Goal: Task Accomplishment & Management: Complete application form

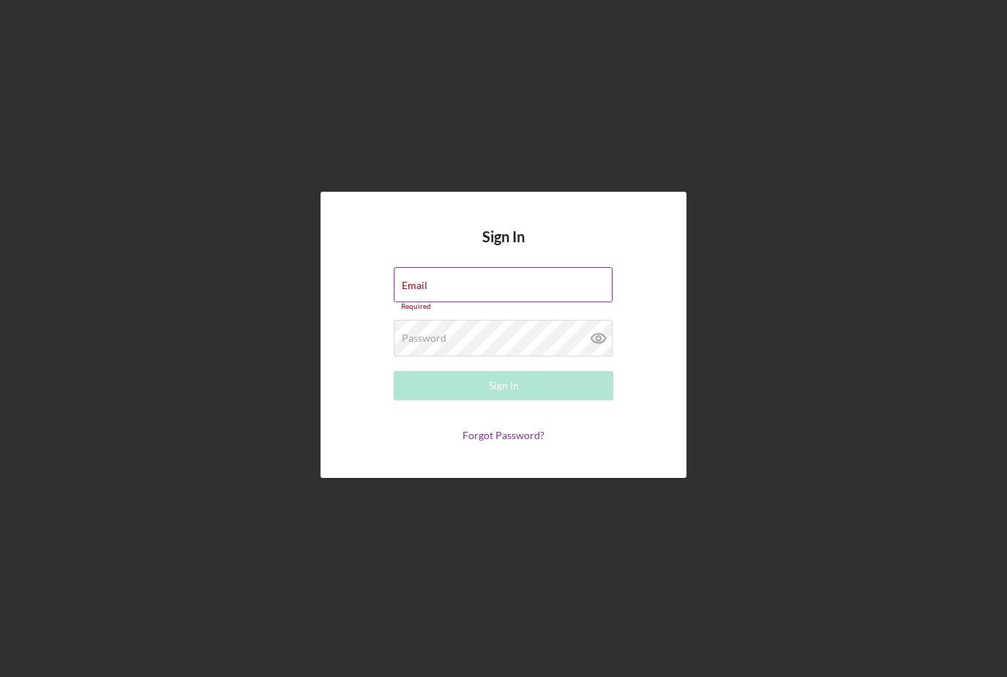
click at [479, 301] on div "Email Required" at bounding box center [503, 289] width 219 height 44
click at [428, 302] on input "Email" at bounding box center [503, 284] width 219 height 35
type input "[EMAIL_ADDRESS][DOMAIN_NAME]"
click at [503, 400] on button "Sign In" at bounding box center [503, 385] width 219 height 29
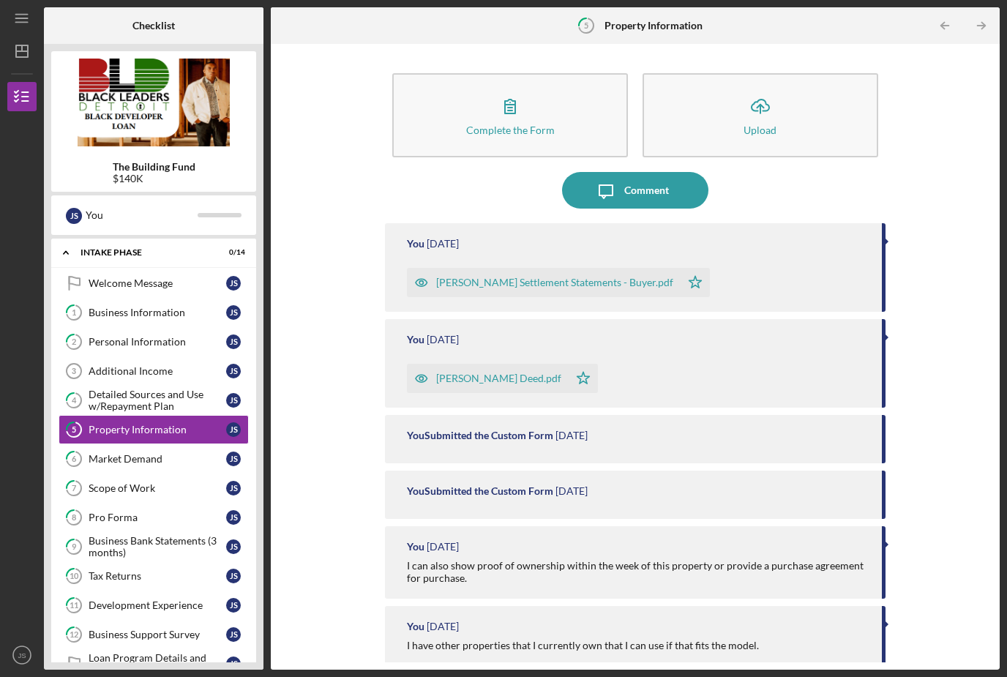
scroll to position [47, 0]
click at [132, 482] on div "Scope of Work" at bounding box center [158, 488] width 138 height 12
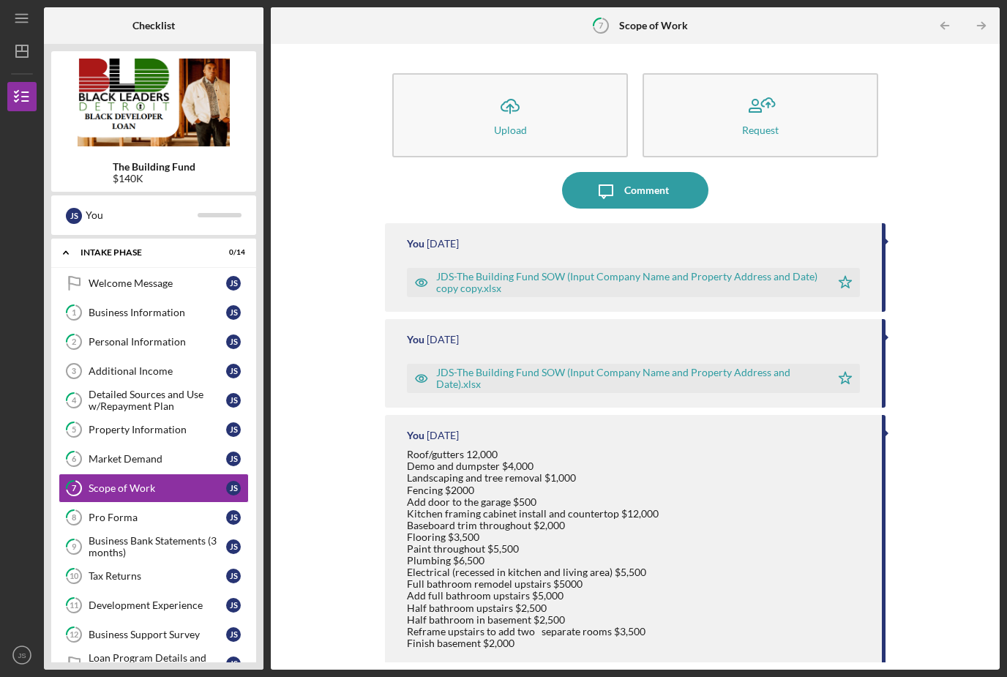
click at [481, 271] on div "JDS-The Building Fund SOW (Input Company Name and Property Address and Date) co…" at bounding box center [629, 282] width 386 height 23
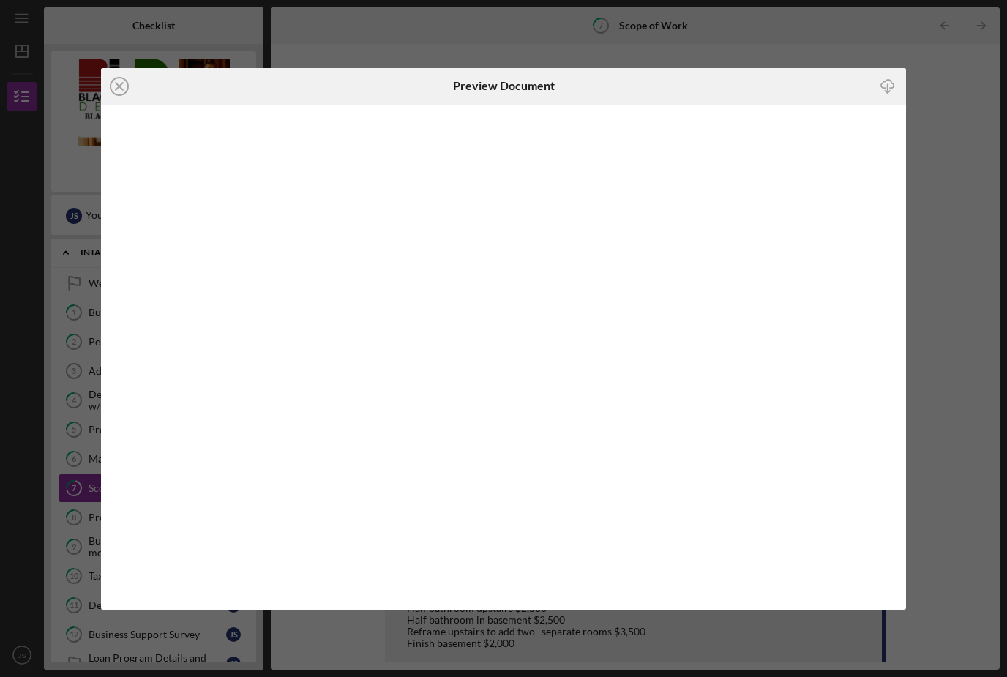
click at [909, 56] on div "Icon/Close Preview Document Icon/Download" at bounding box center [503, 338] width 1007 height 677
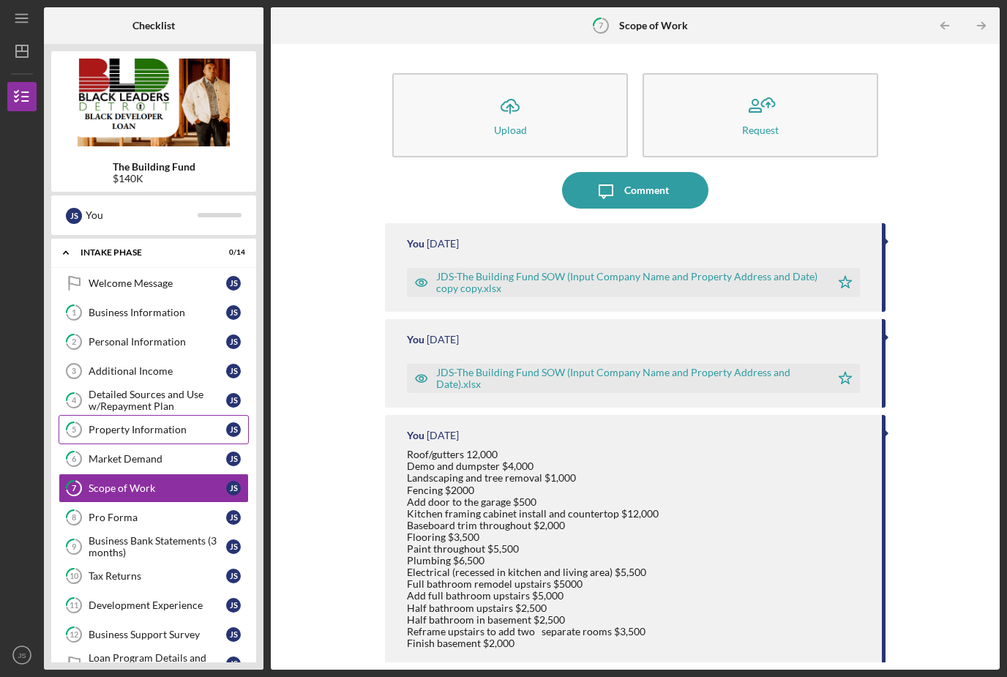
click at [151, 424] on div "Property Information" at bounding box center [158, 430] width 138 height 12
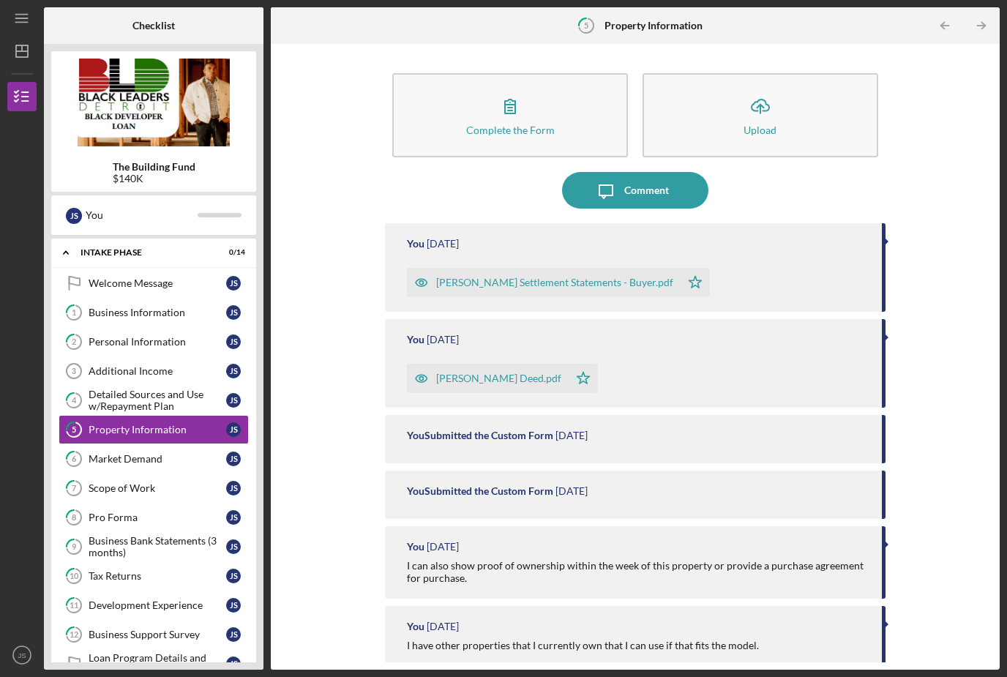
click at [516, 277] on div "[PERSON_NAME] Settlement Statements - Buyer.pdf" at bounding box center [554, 283] width 237 height 12
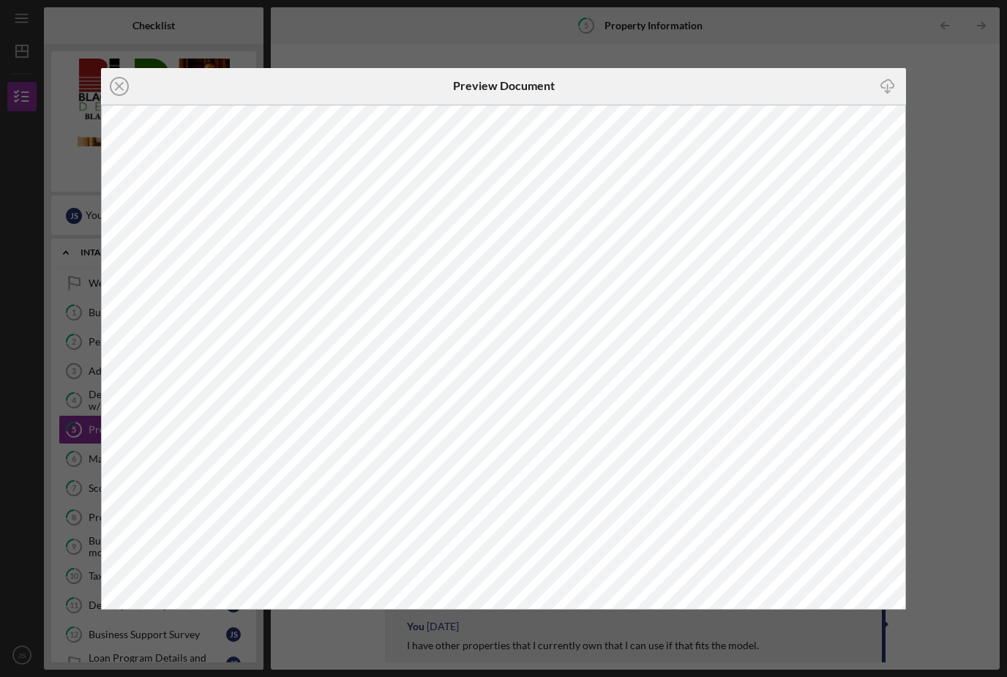
click at [121, 87] on icon "Icon/Close" at bounding box center [119, 86] width 37 height 37
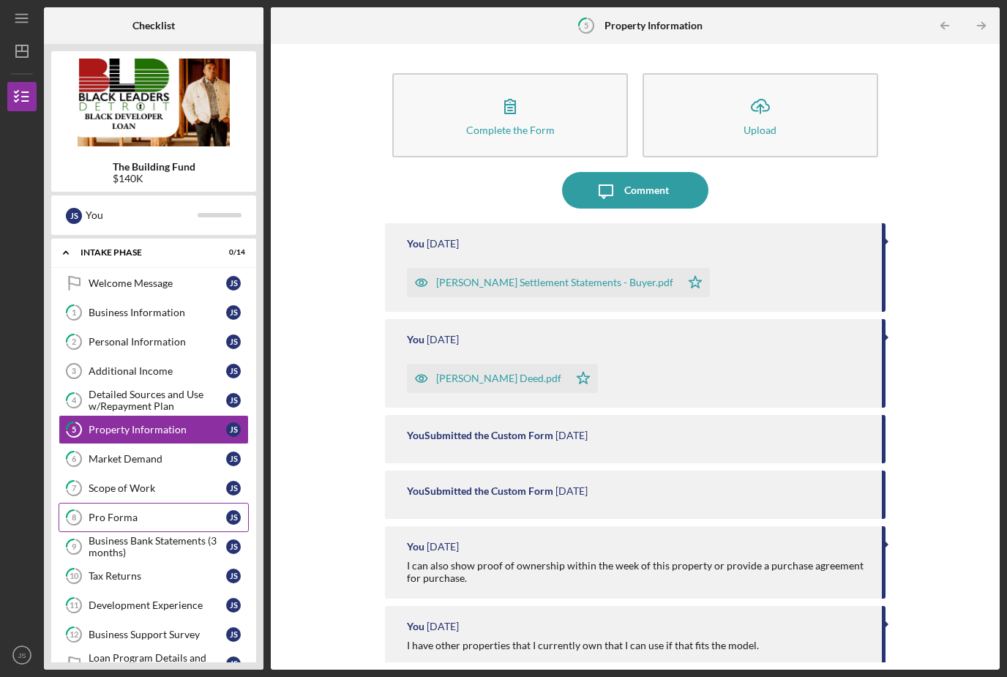
click at [129, 511] on div "Pro Forma" at bounding box center [158, 517] width 138 height 12
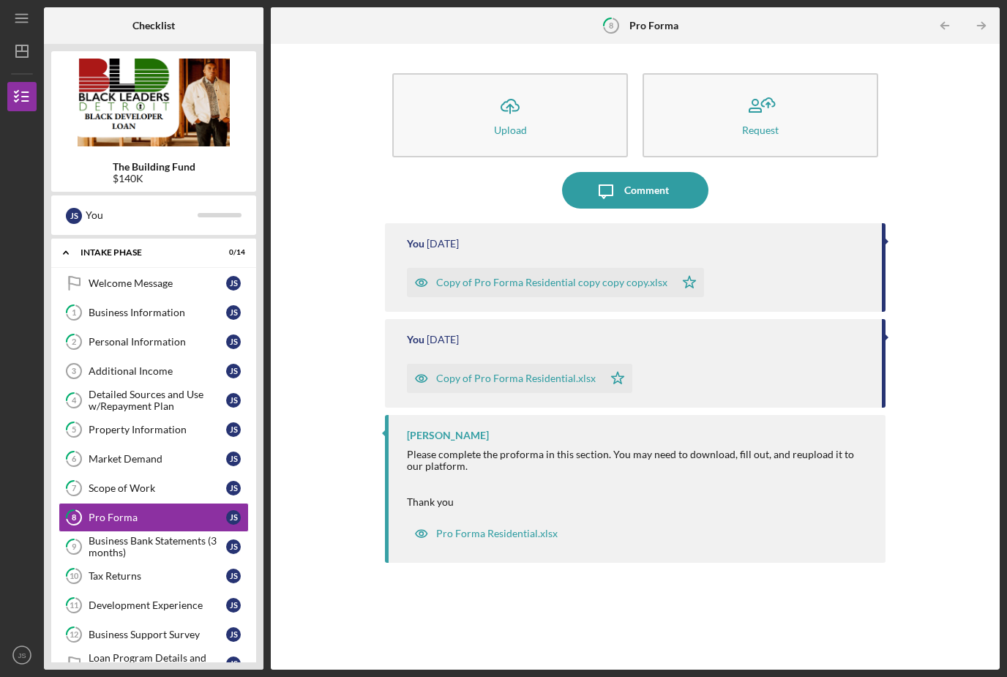
click at [563, 277] on div "Copy of Pro Forma Residential copy copy copy.xlsx" at bounding box center [551, 283] width 231 height 12
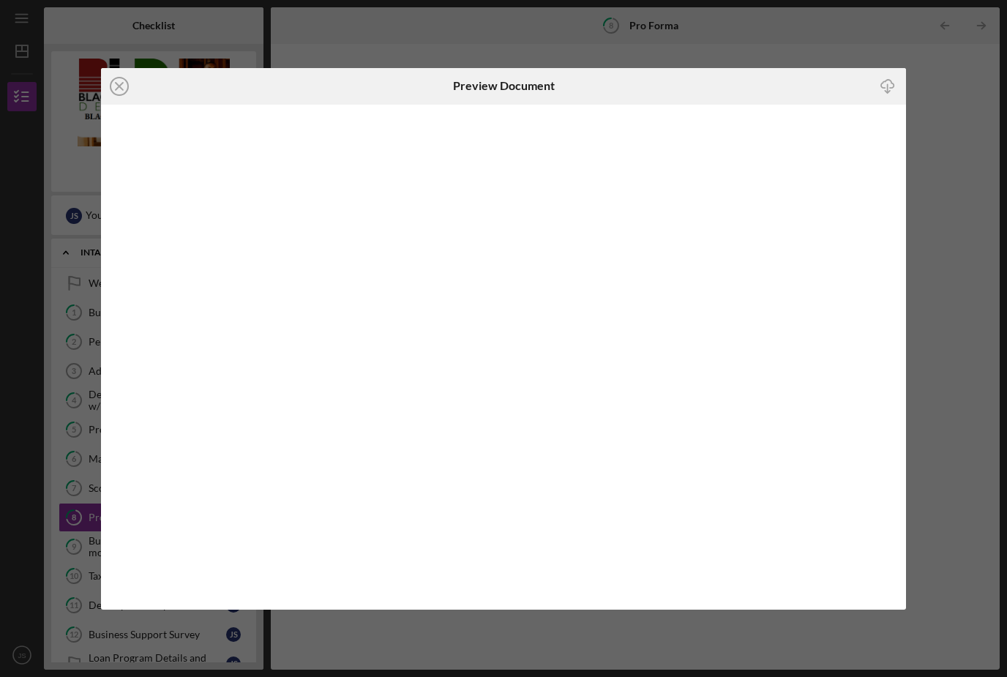
click at [110, 85] on circle at bounding box center [119, 87] width 18 height 18
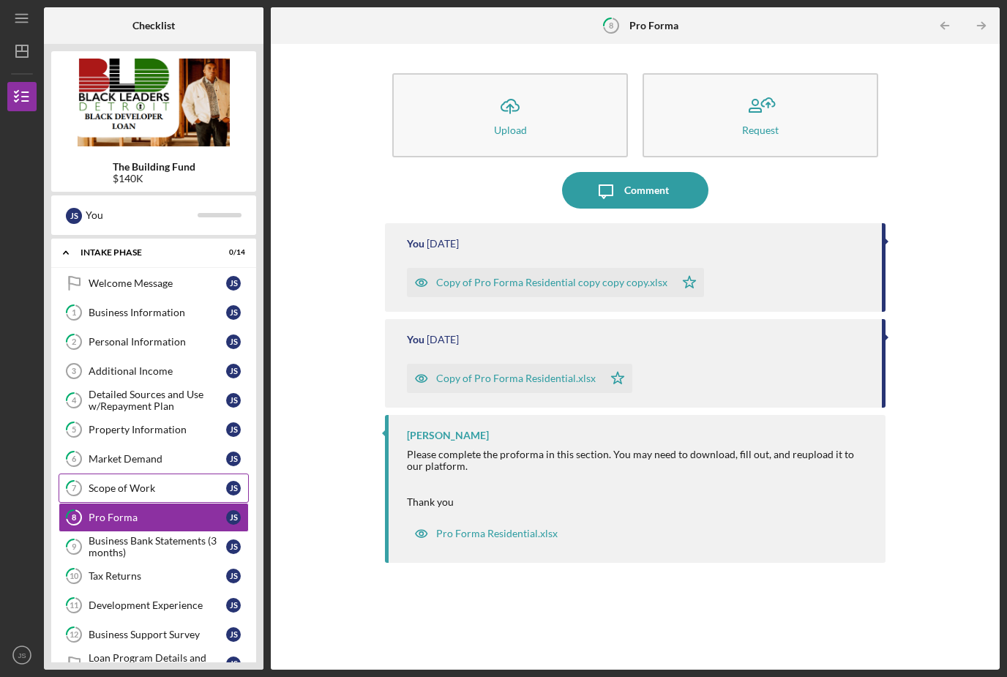
click at [143, 482] on div "Scope of Work" at bounding box center [158, 488] width 138 height 12
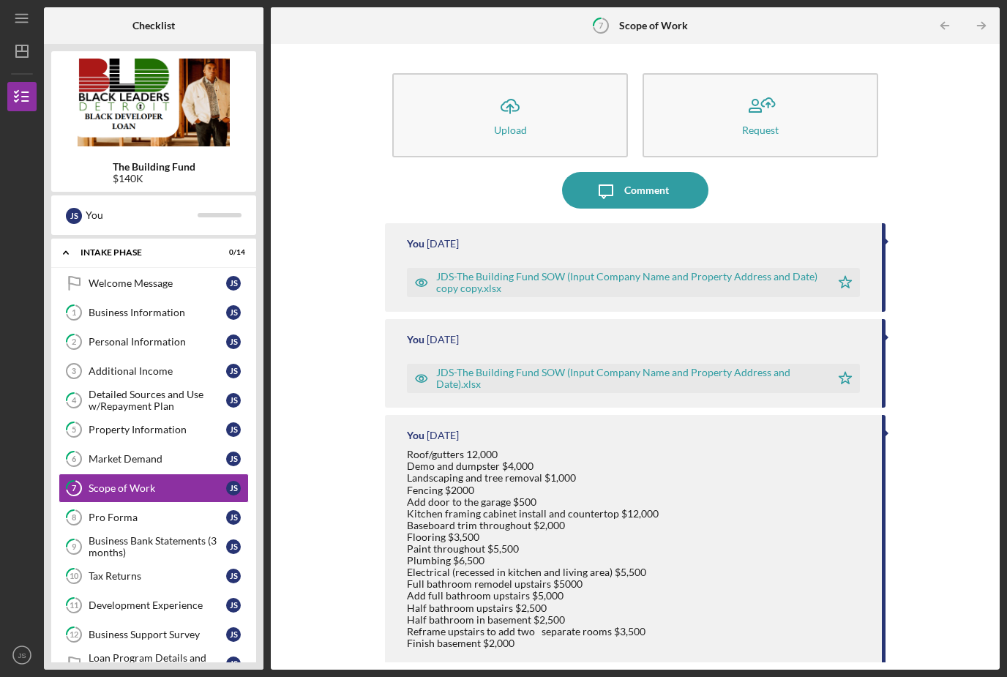
click at [463, 271] on div "JDS-The Building Fund SOW (Input Company Name and Property Address and Date) co…" at bounding box center [629, 282] width 386 height 23
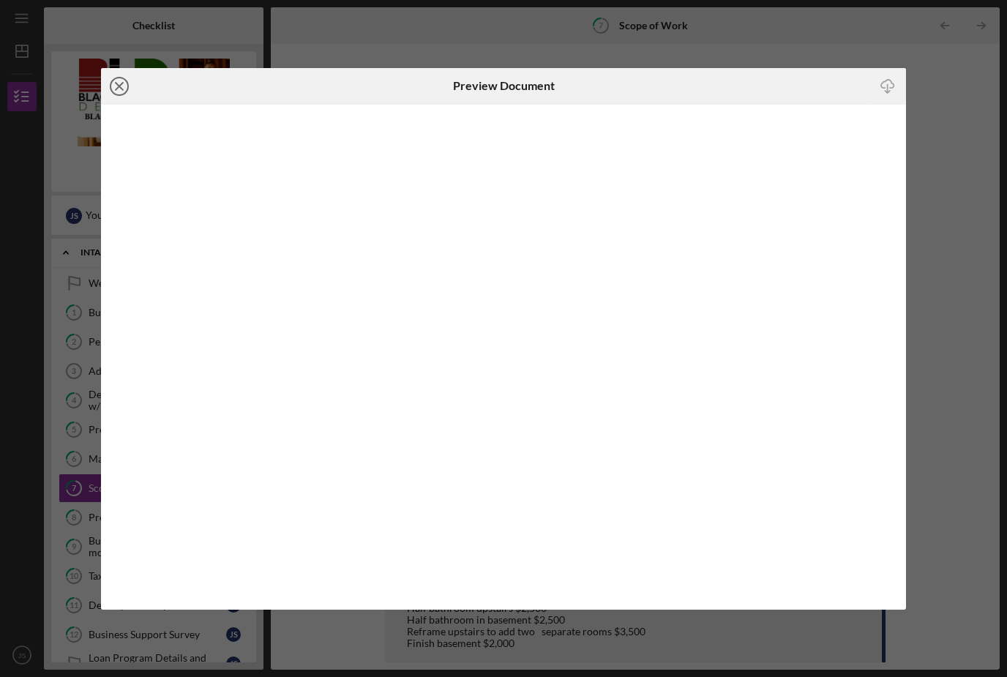
click at [116, 89] on line at bounding box center [119, 86] width 7 height 7
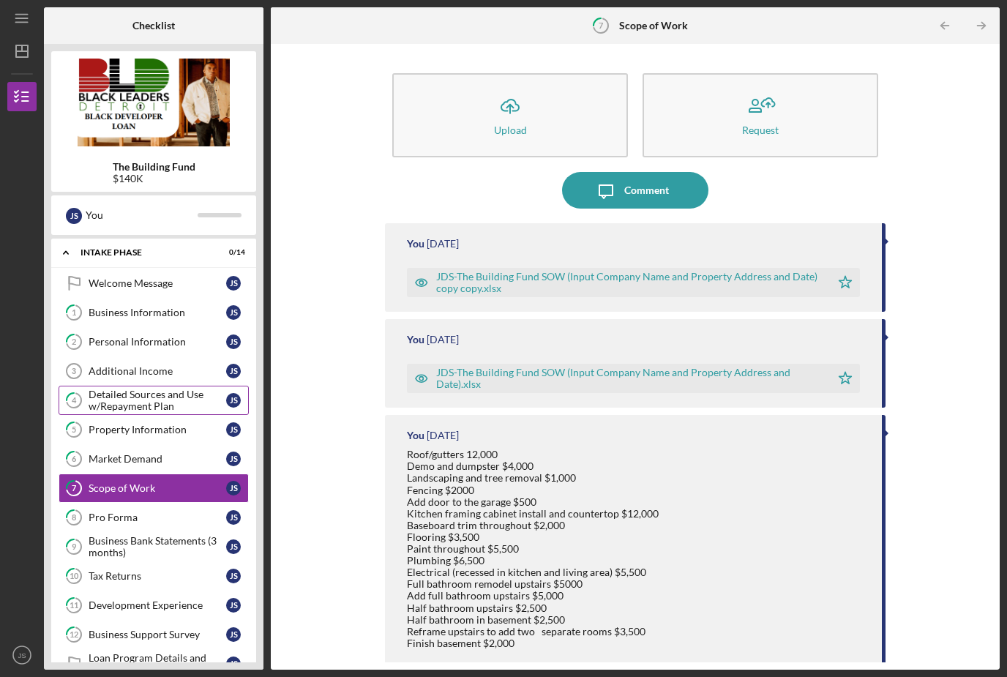
click at [138, 388] on div "Detailed Sources and Use w/Repayment Plan" at bounding box center [158, 399] width 138 height 23
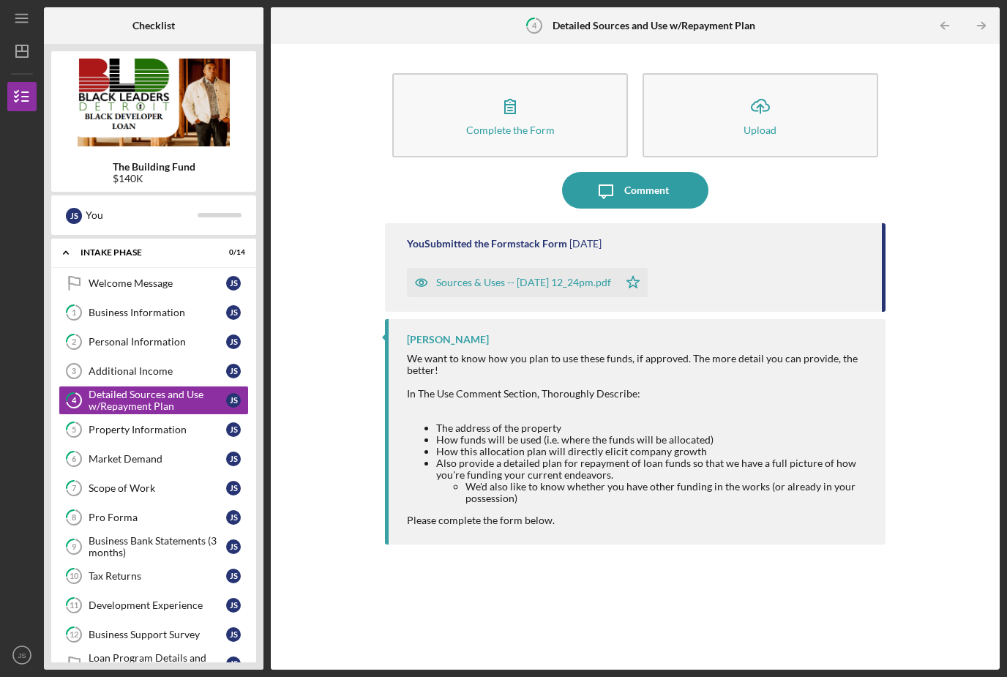
click at [530, 268] on div "Sources & Uses -- [DATE] 12_24pm.pdf" at bounding box center [512, 282] width 211 height 29
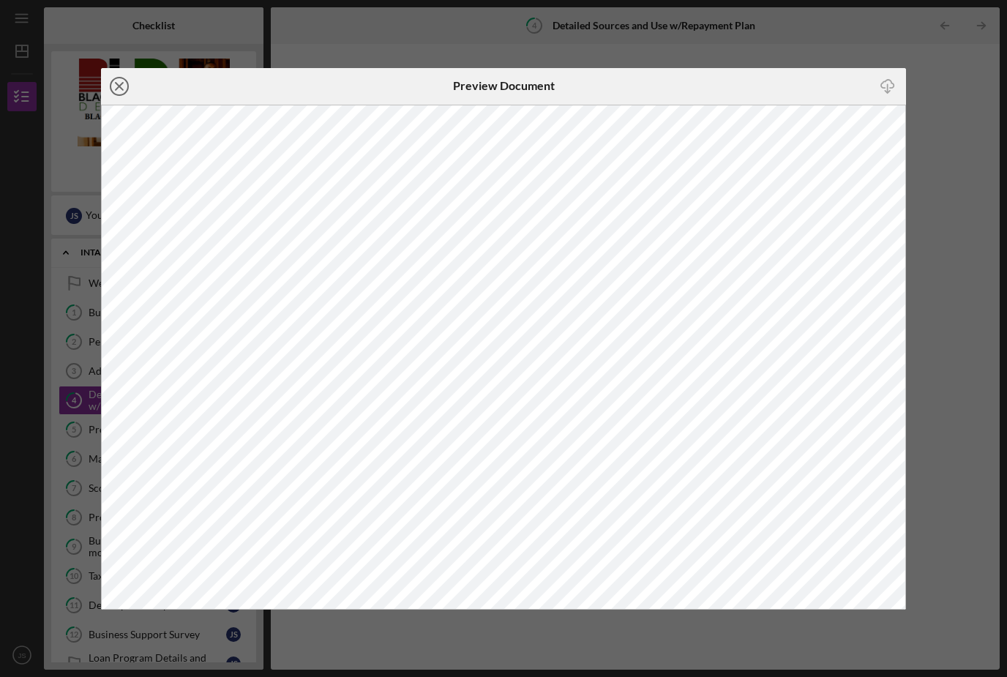
click at [116, 83] on line at bounding box center [119, 86] width 7 height 7
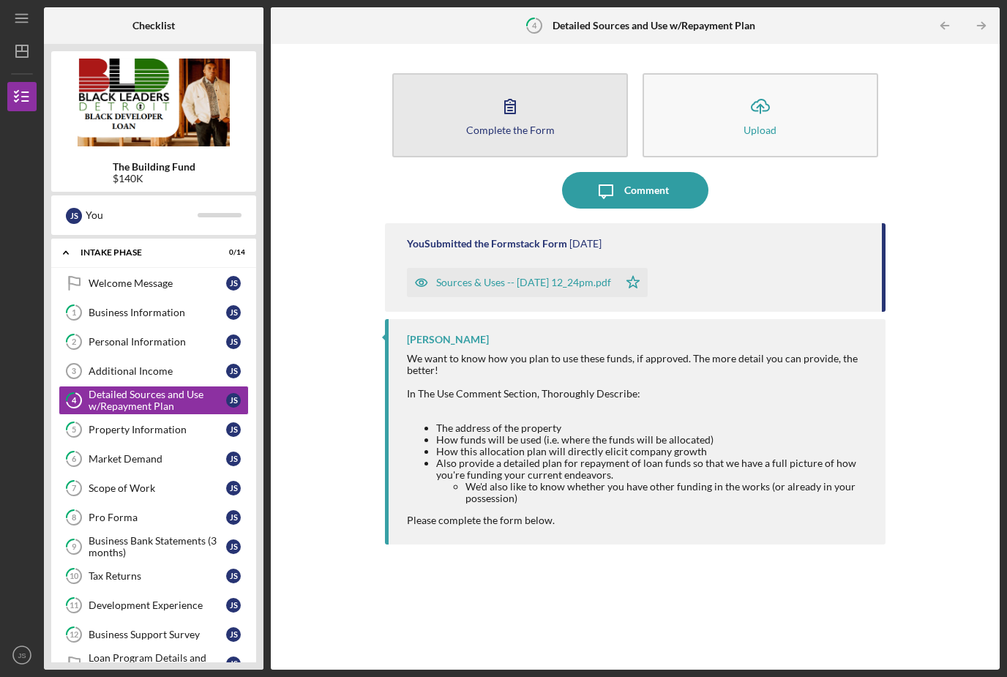
click at [501, 88] on icon "button" at bounding box center [510, 106] width 37 height 37
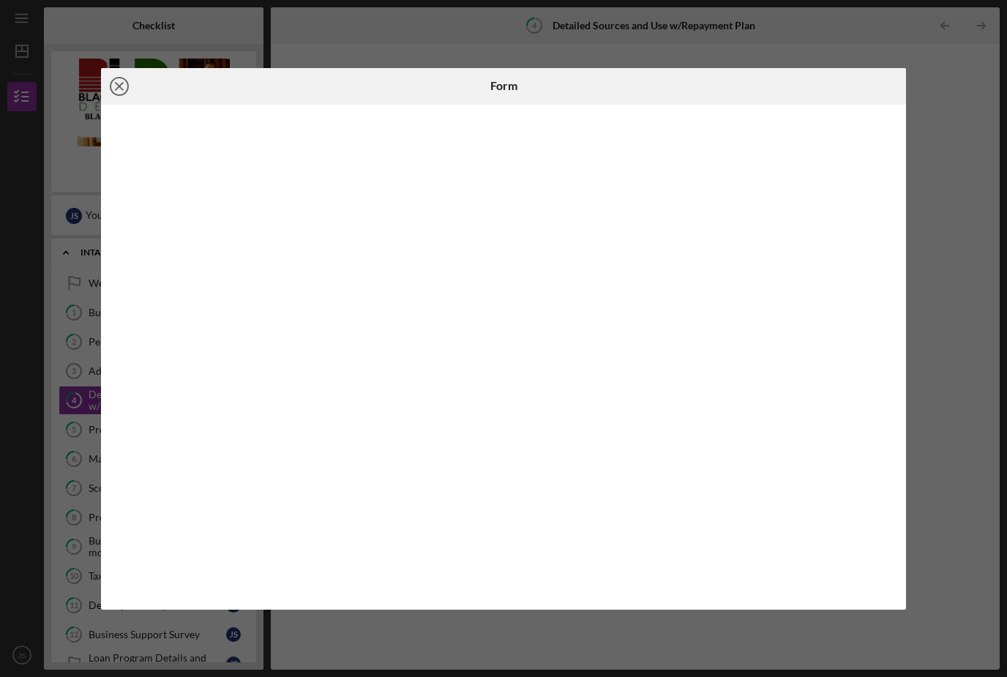
click at [129, 80] on icon "Icon/Close" at bounding box center [119, 86] width 37 height 37
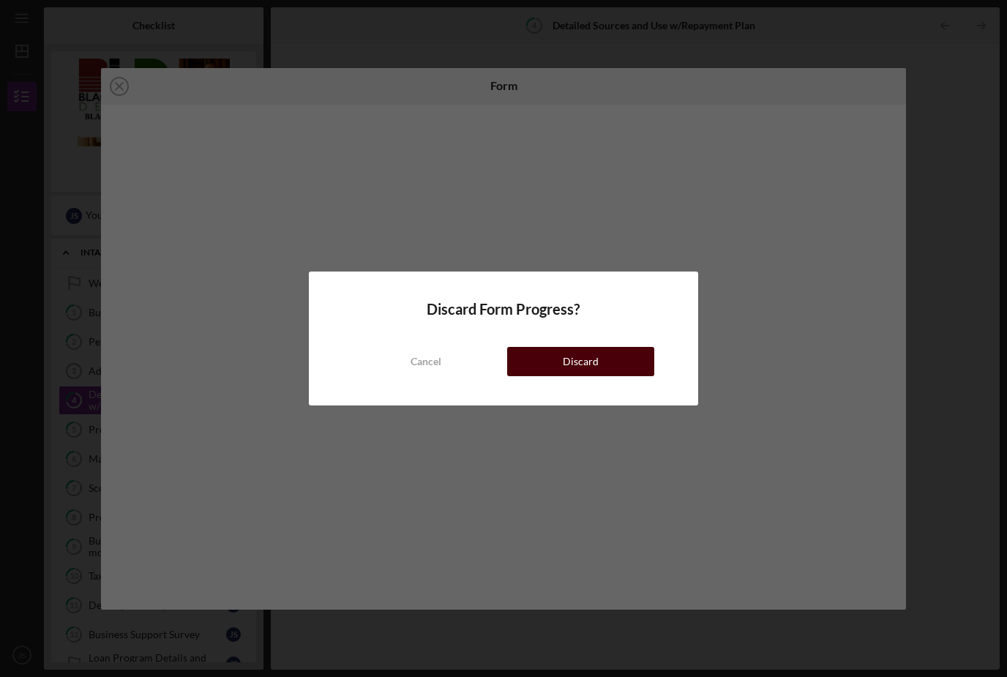
click at [602, 371] on button "Discard" at bounding box center [580, 361] width 147 height 29
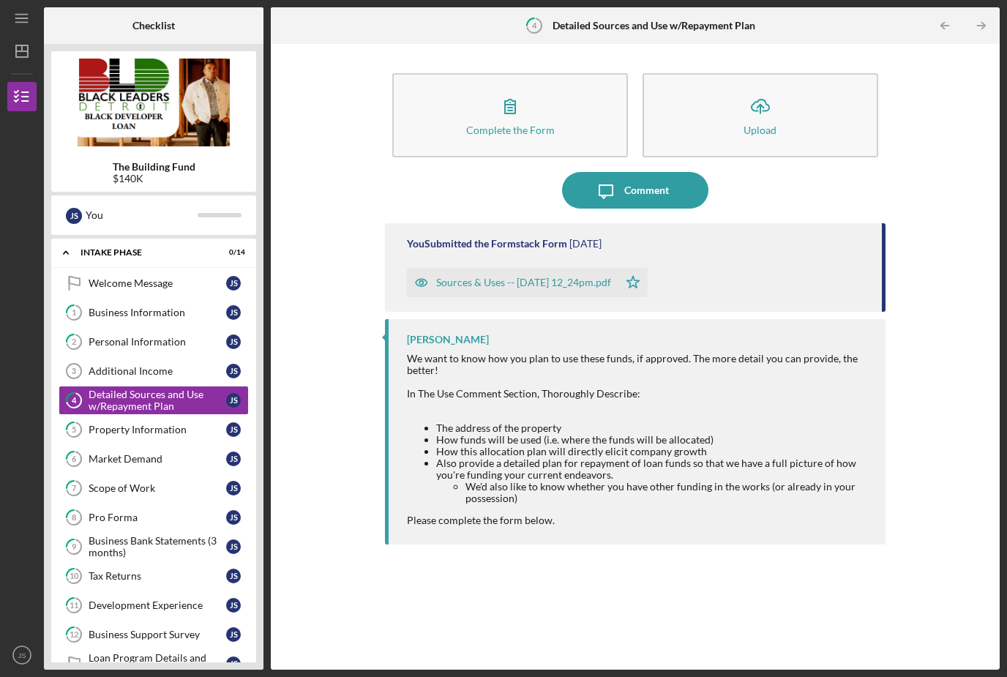
click at [528, 277] on div "Sources & Uses -- [DATE] 12_24pm.pdf" at bounding box center [523, 283] width 175 height 12
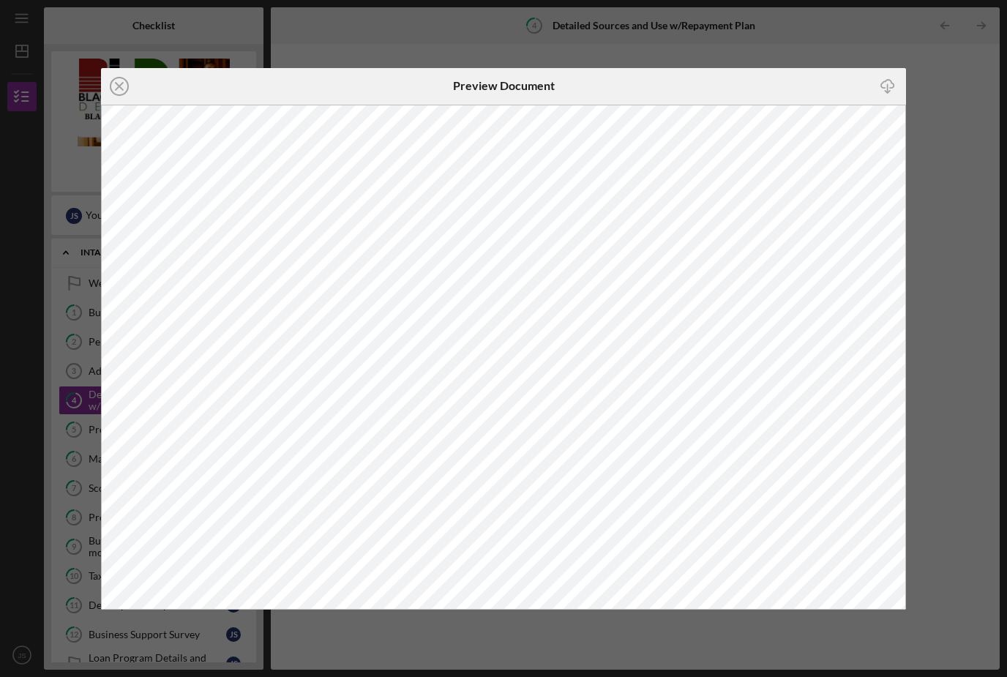
click at [118, 89] on icon "Icon/Close" at bounding box center [119, 86] width 37 height 37
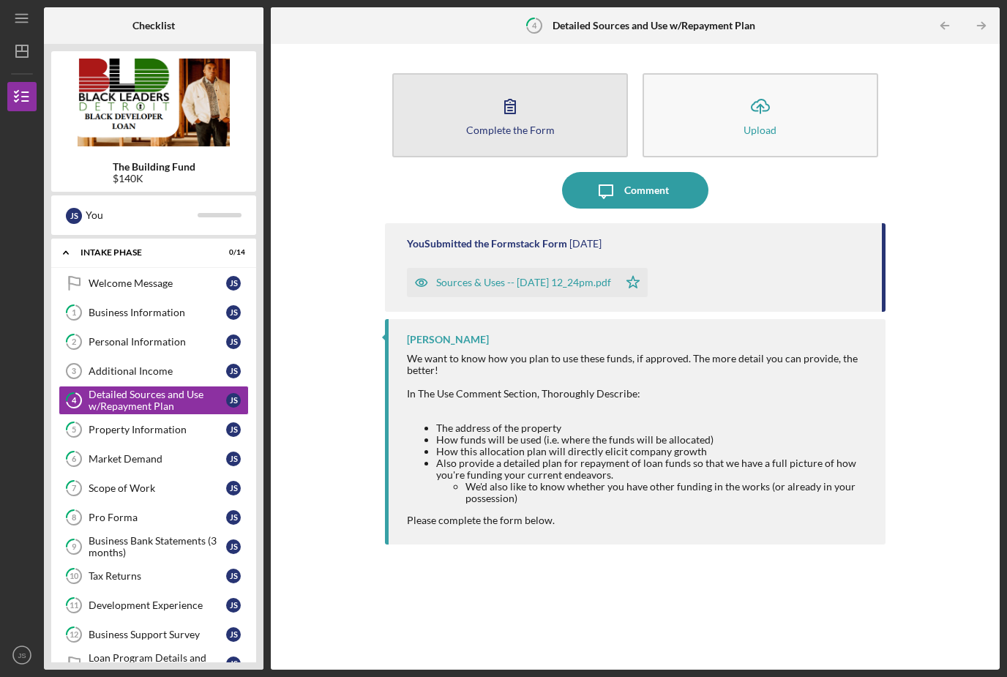
click at [511, 88] on icon "button" at bounding box center [510, 106] width 37 height 37
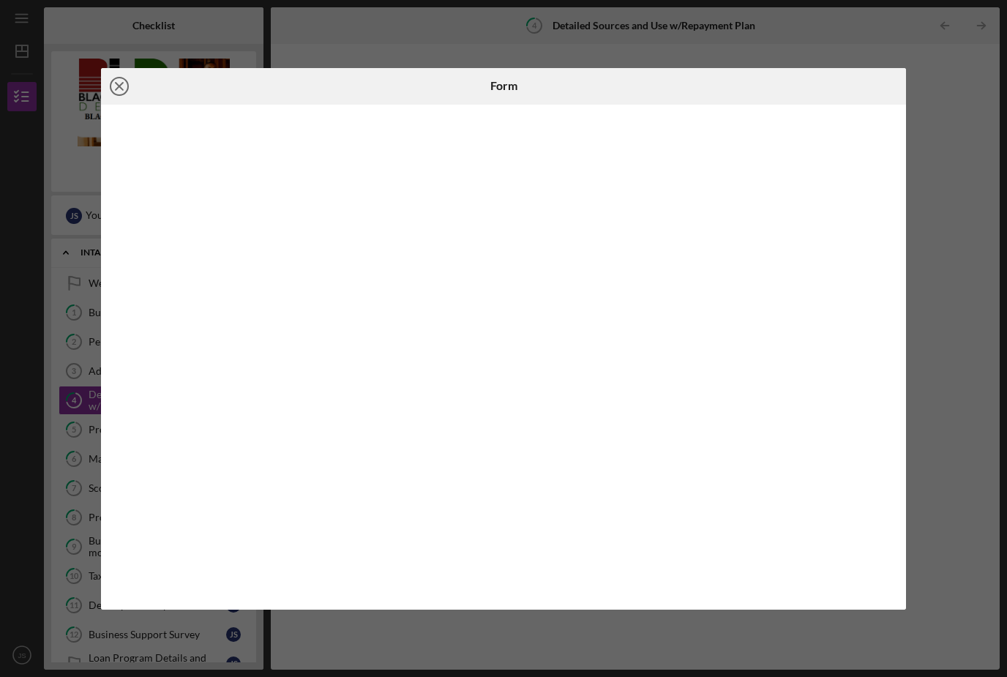
click at [113, 97] on icon "Icon/Close" at bounding box center [119, 86] width 37 height 37
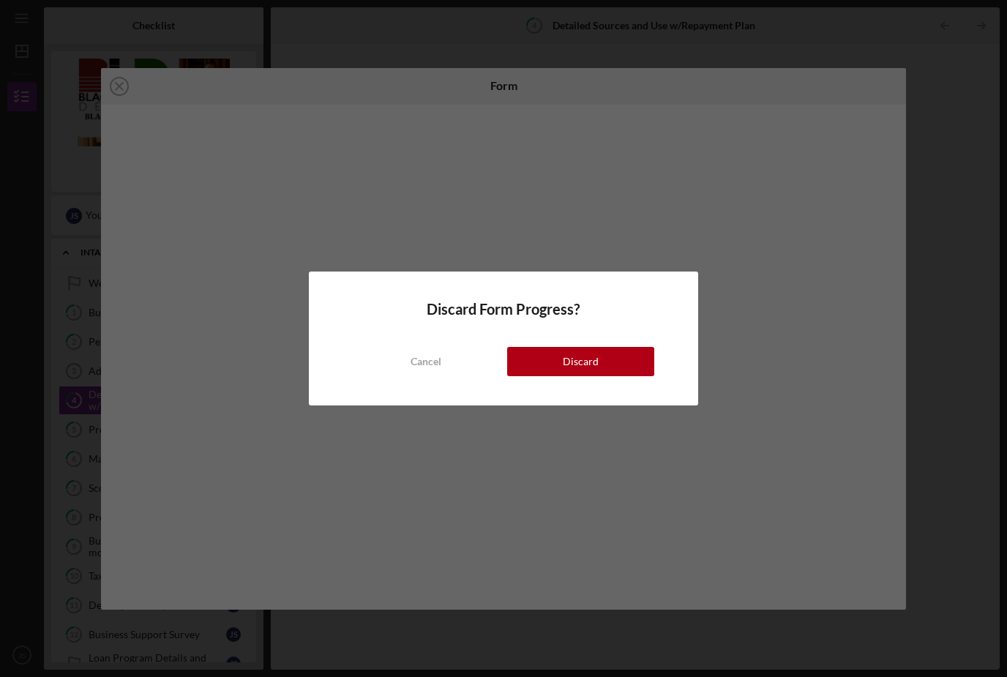
click at [555, 364] on button "Discard" at bounding box center [580, 361] width 147 height 29
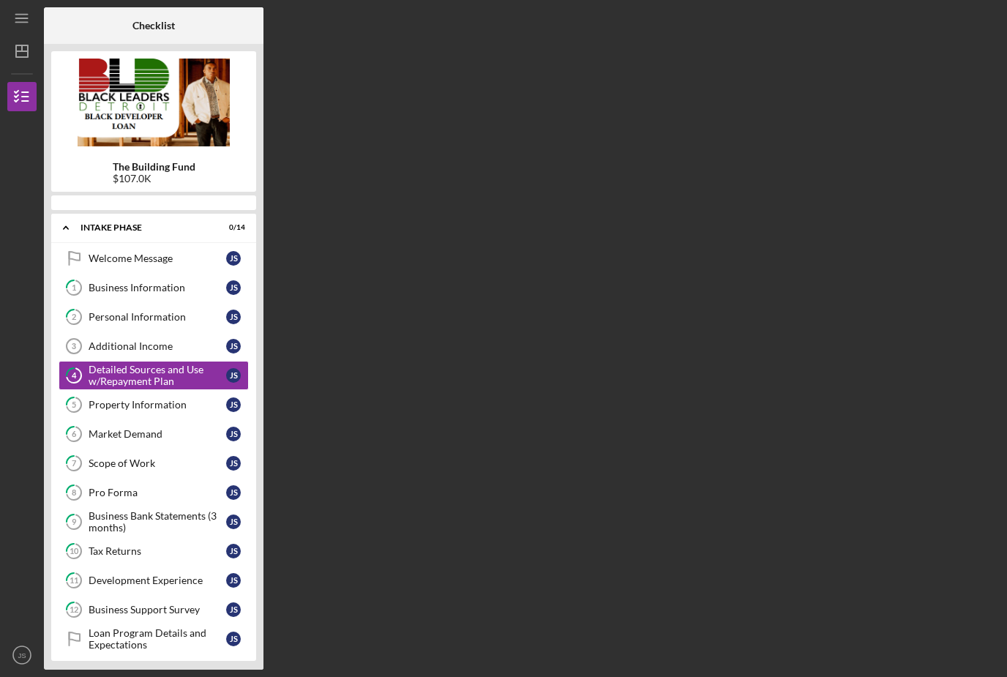
scroll to position [47, 0]
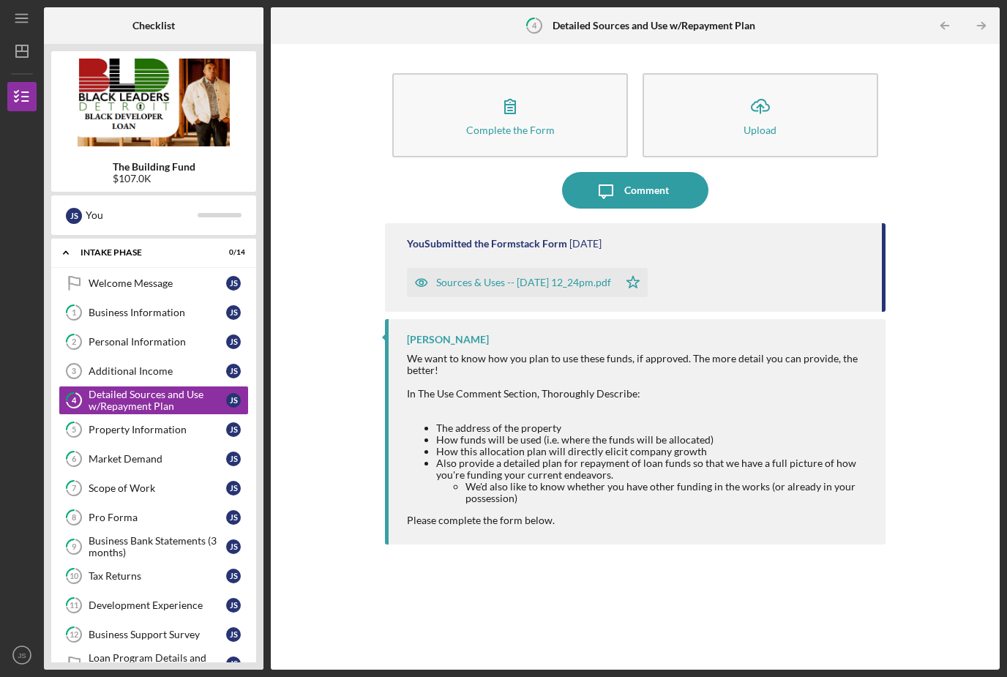
click at [513, 277] on div "Sources & Uses -- [DATE] 12_24pm.pdf" at bounding box center [523, 283] width 175 height 12
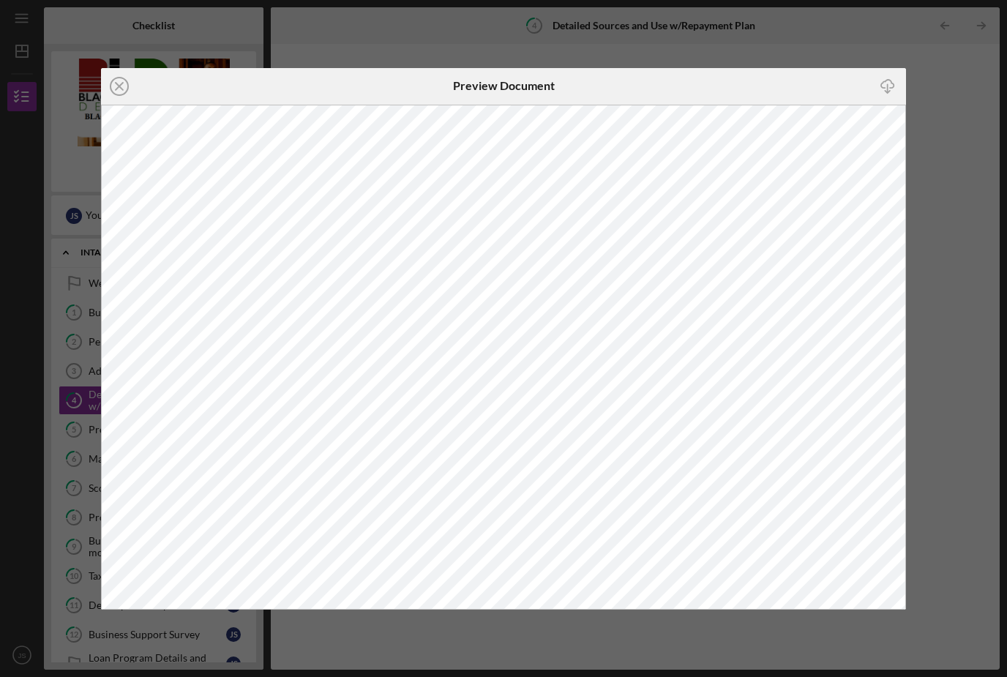
click at [922, 78] on div "Icon/Close Preview Document Icon/Download" at bounding box center [503, 338] width 1007 height 677
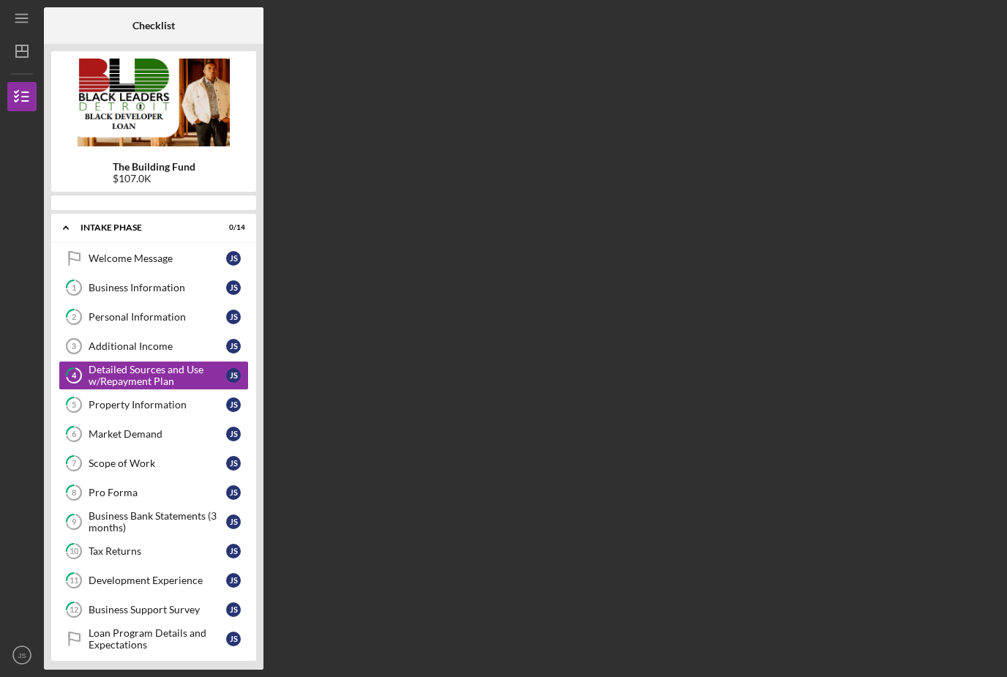
scroll to position [47, 0]
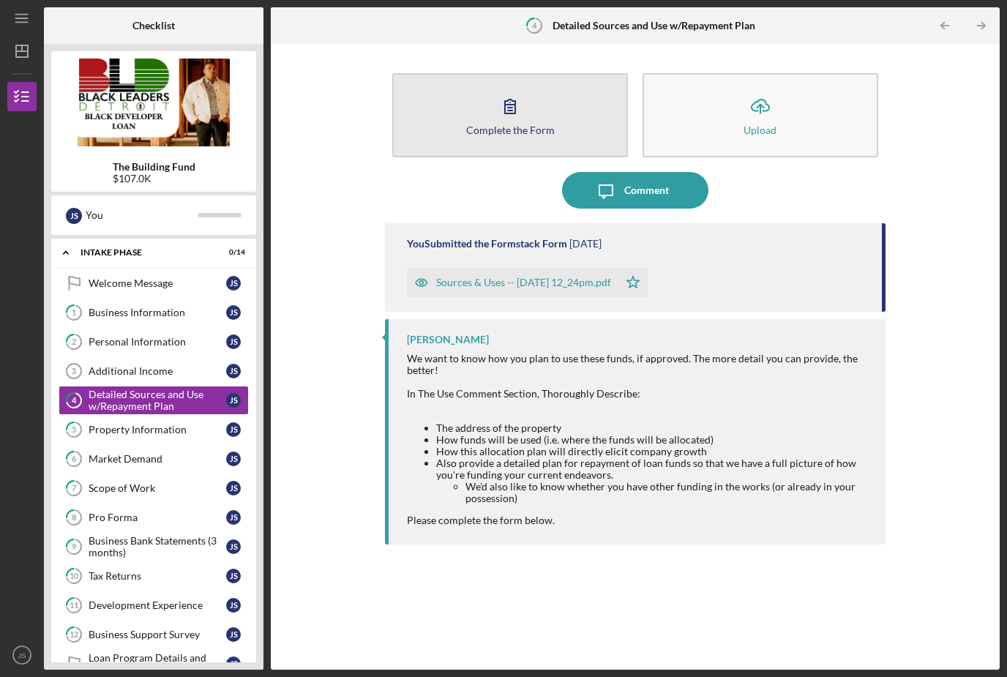
click at [497, 88] on icon "button" at bounding box center [510, 106] width 37 height 37
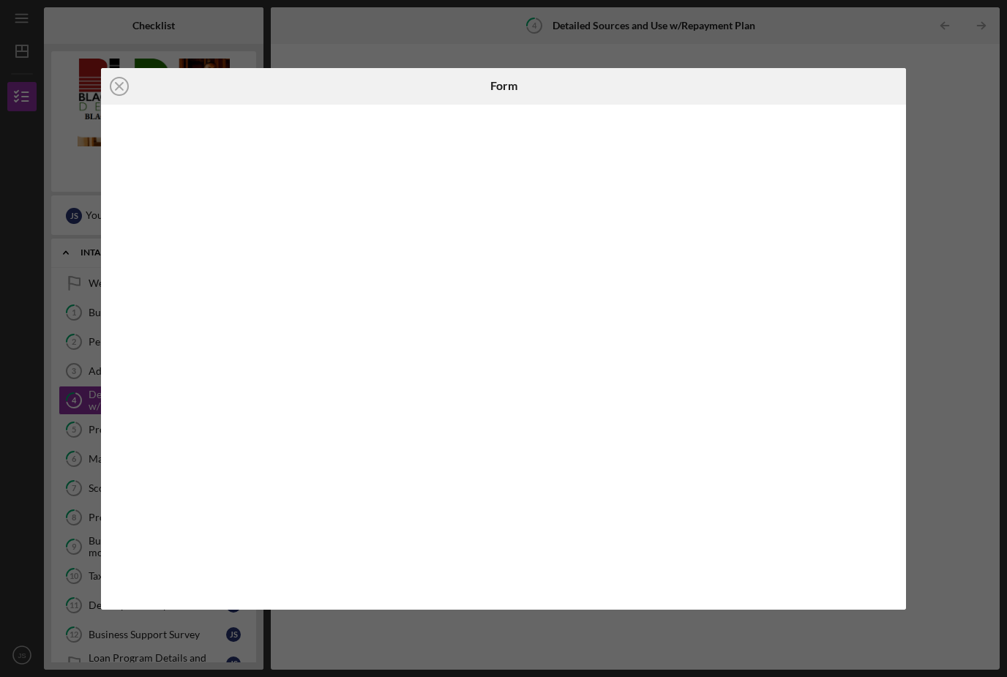
click at [949, 157] on div "Icon/Close Form" at bounding box center [503, 338] width 1007 height 677
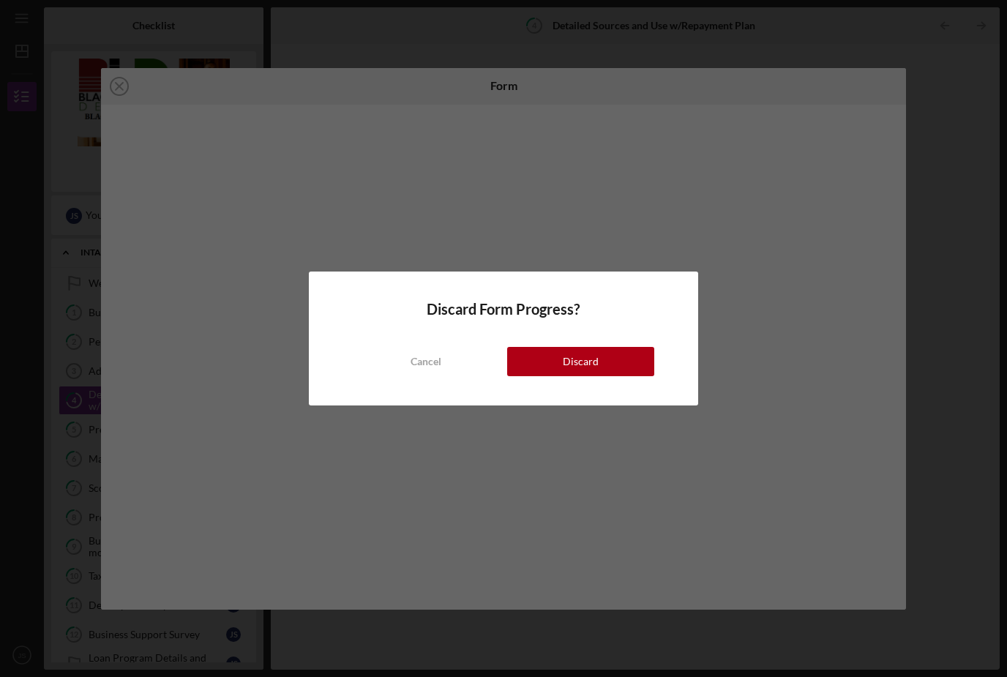
click at [560, 363] on button "Discard" at bounding box center [580, 361] width 147 height 29
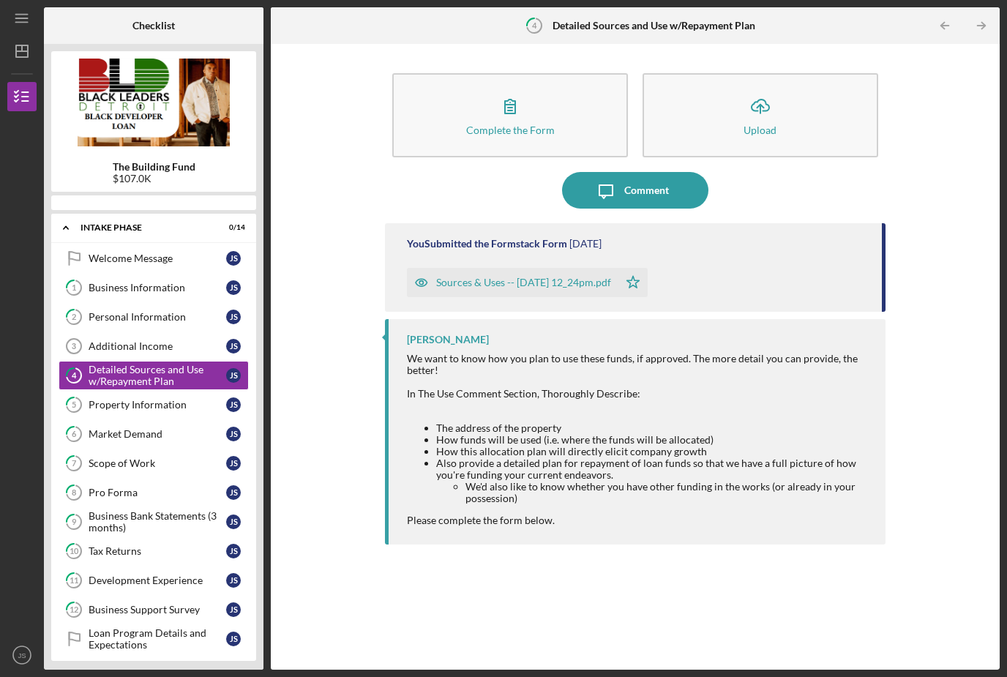
scroll to position [47, 0]
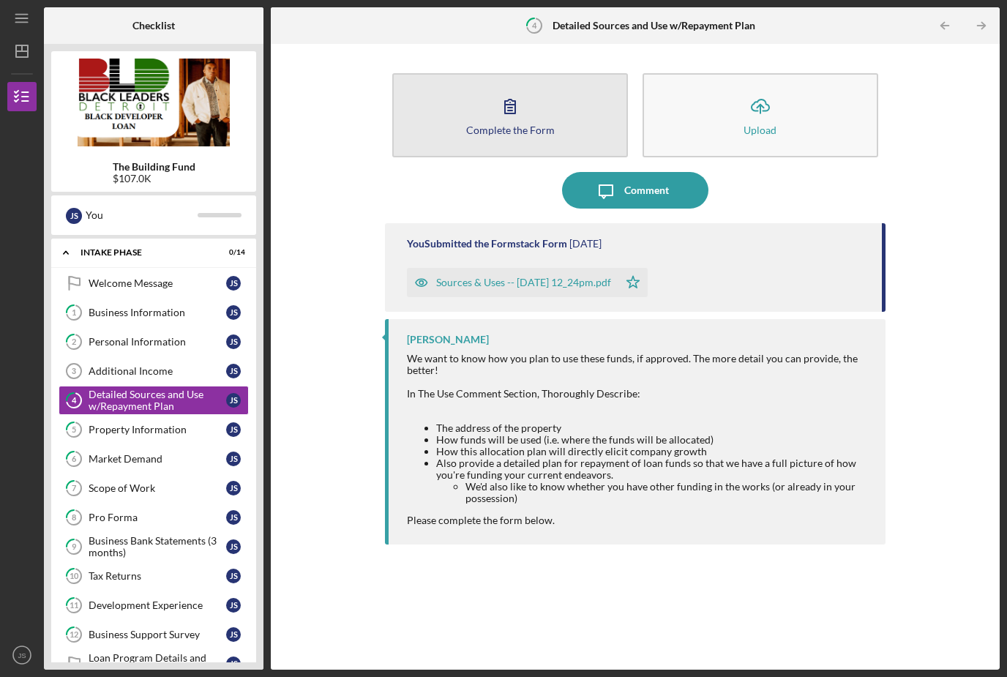
click at [524, 124] on div "Complete the Form" at bounding box center [510, 129] width 89 height 11
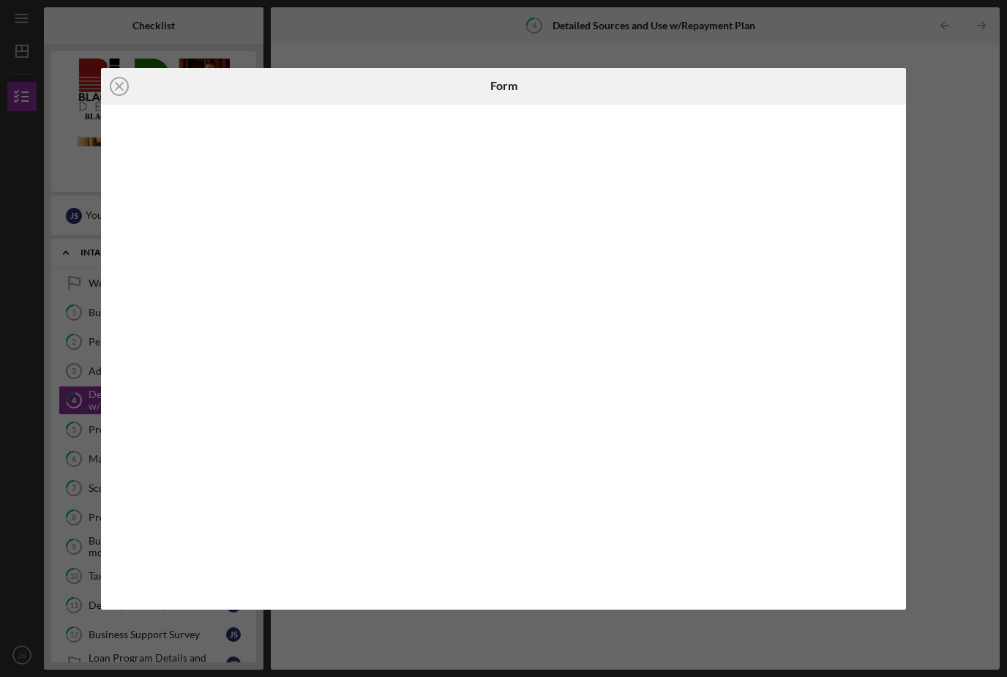
click at [986, 104] on div "Icon/Close Form" at bounding box center [503, 338] width 1007 height 677
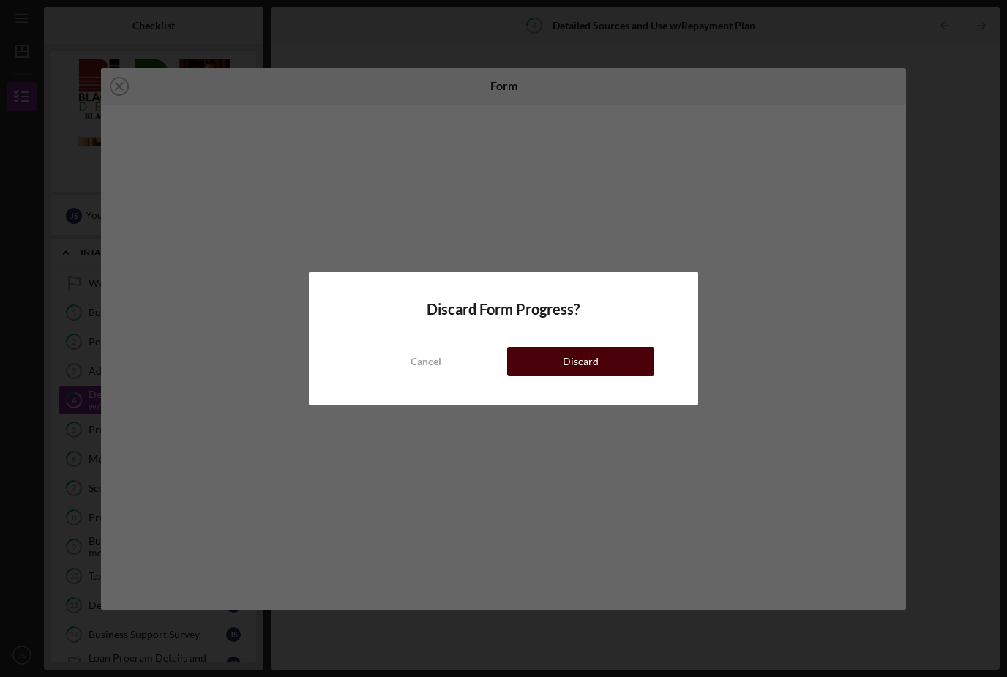
click at [556, 364] on button "Discard" at bounding box center [580, 361] width 147 height 29
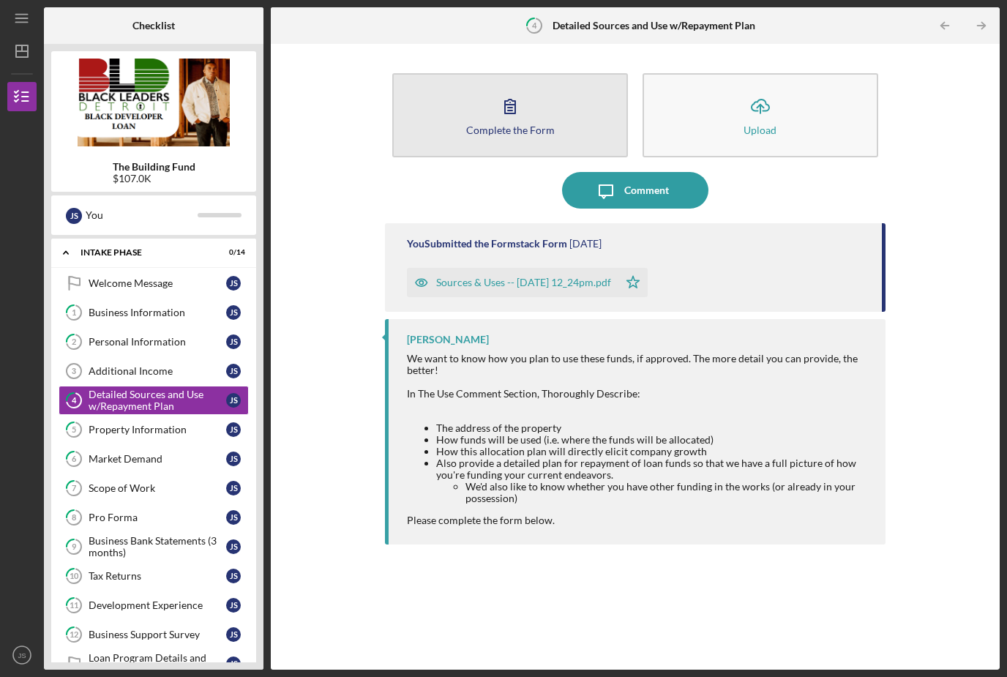
click at [487, 124] on div "Complete the Form" at bounding box center [510, 129] width 89 height 11
